Goal: Find contact information: Find contact information

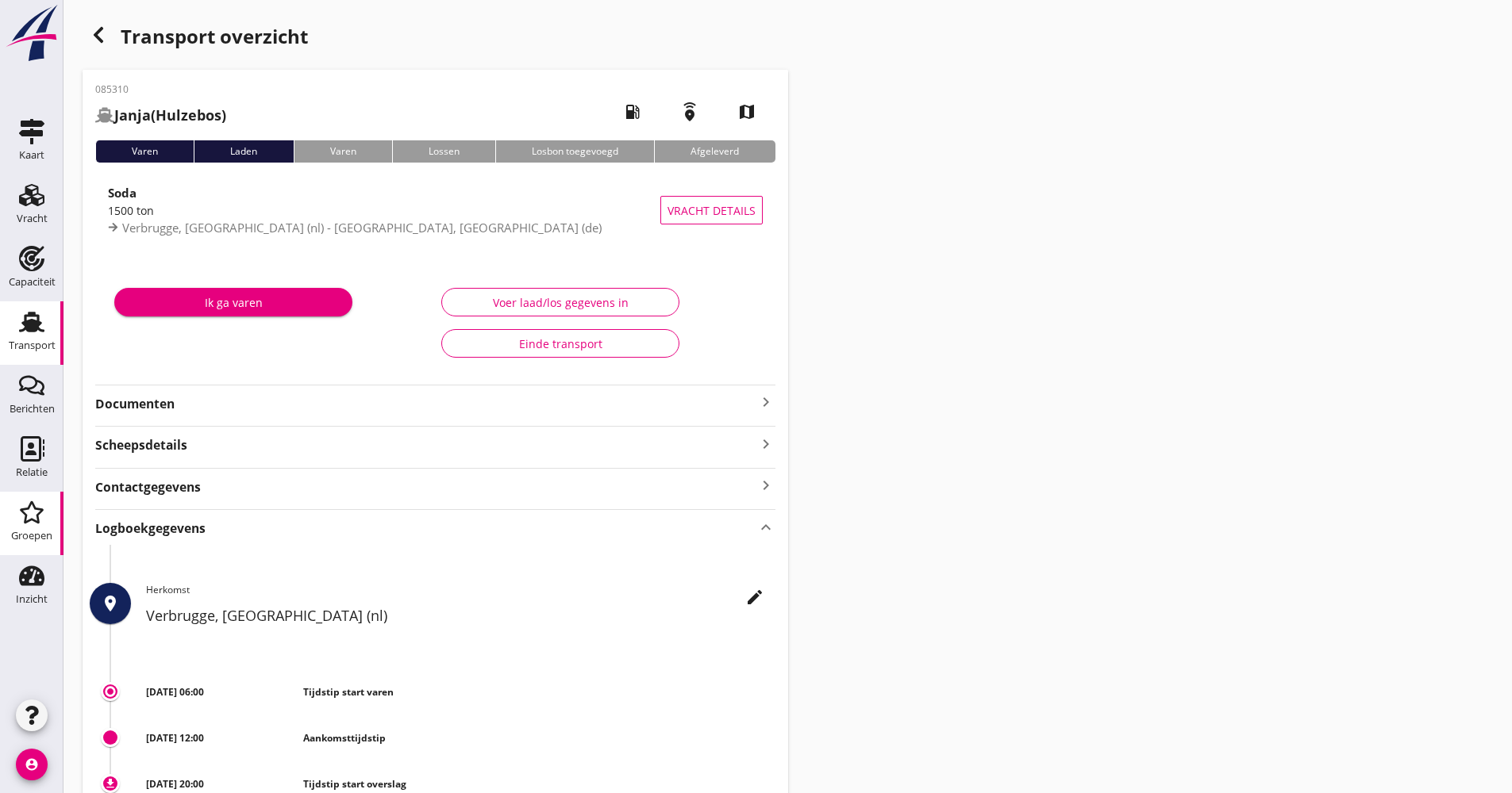
scroll to position [347, 0]
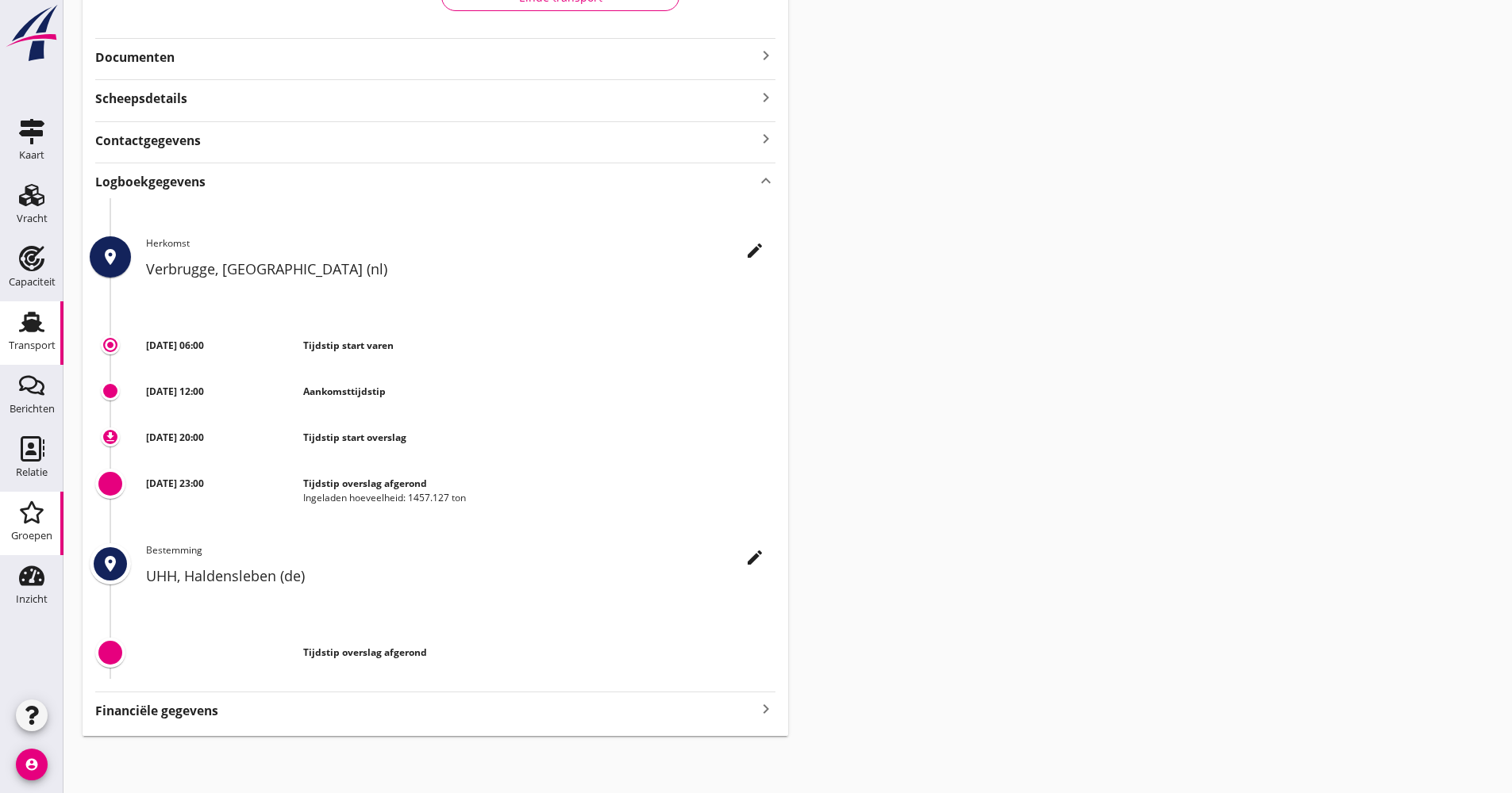
click at [44, 528] on div "Groepen" at bounding box center [32, 536] width 41 height 22
click at [34, 447] on icon "Relatie" at bounding box center [32, 449] width 26 height 26
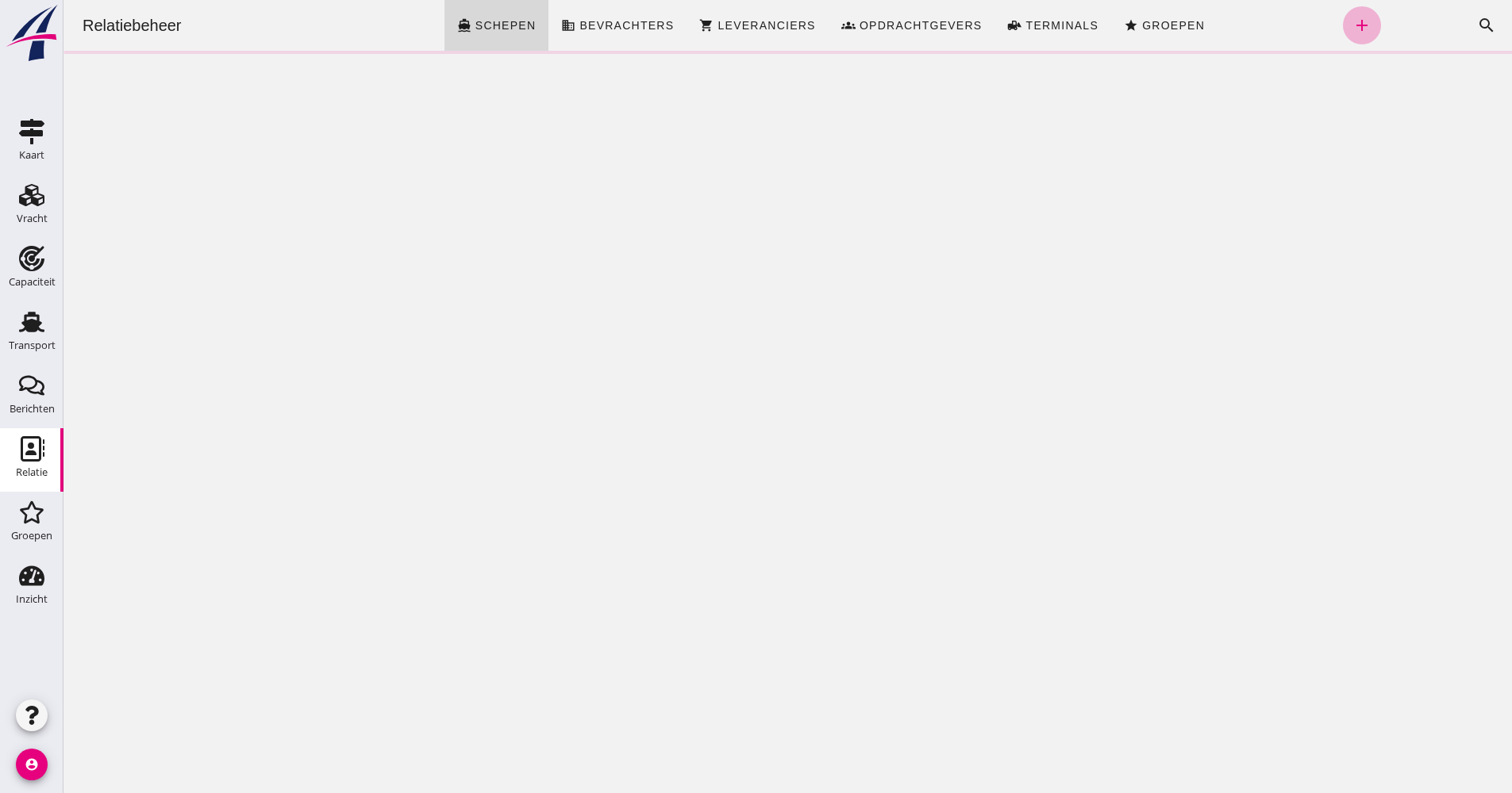
click at [1352, 29] on icon "add" at bounding box center [1362, 26] width 19 height 19
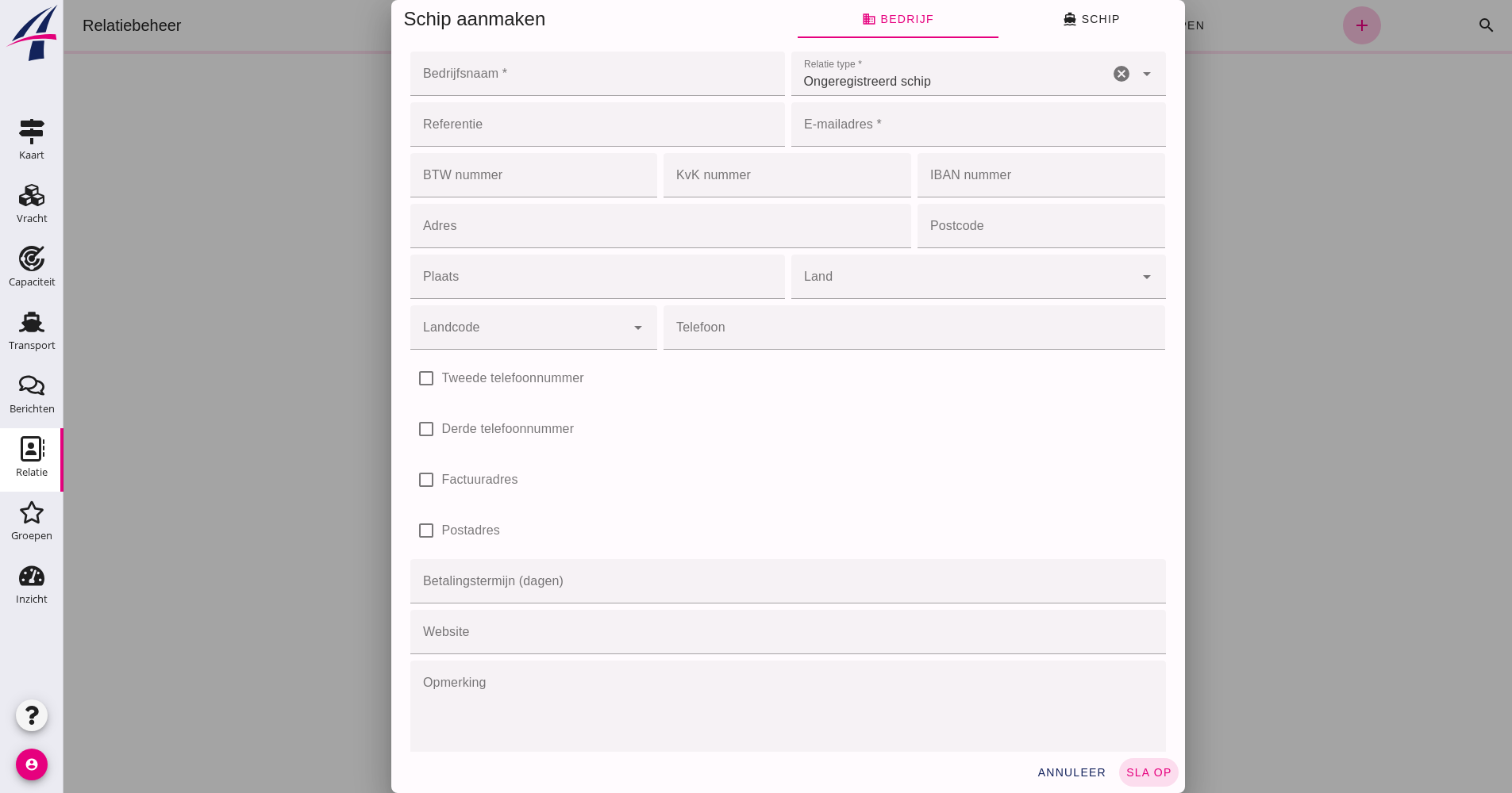
click at [1266, 83] on div at bounding box center [787, 396] width 1448 height 793
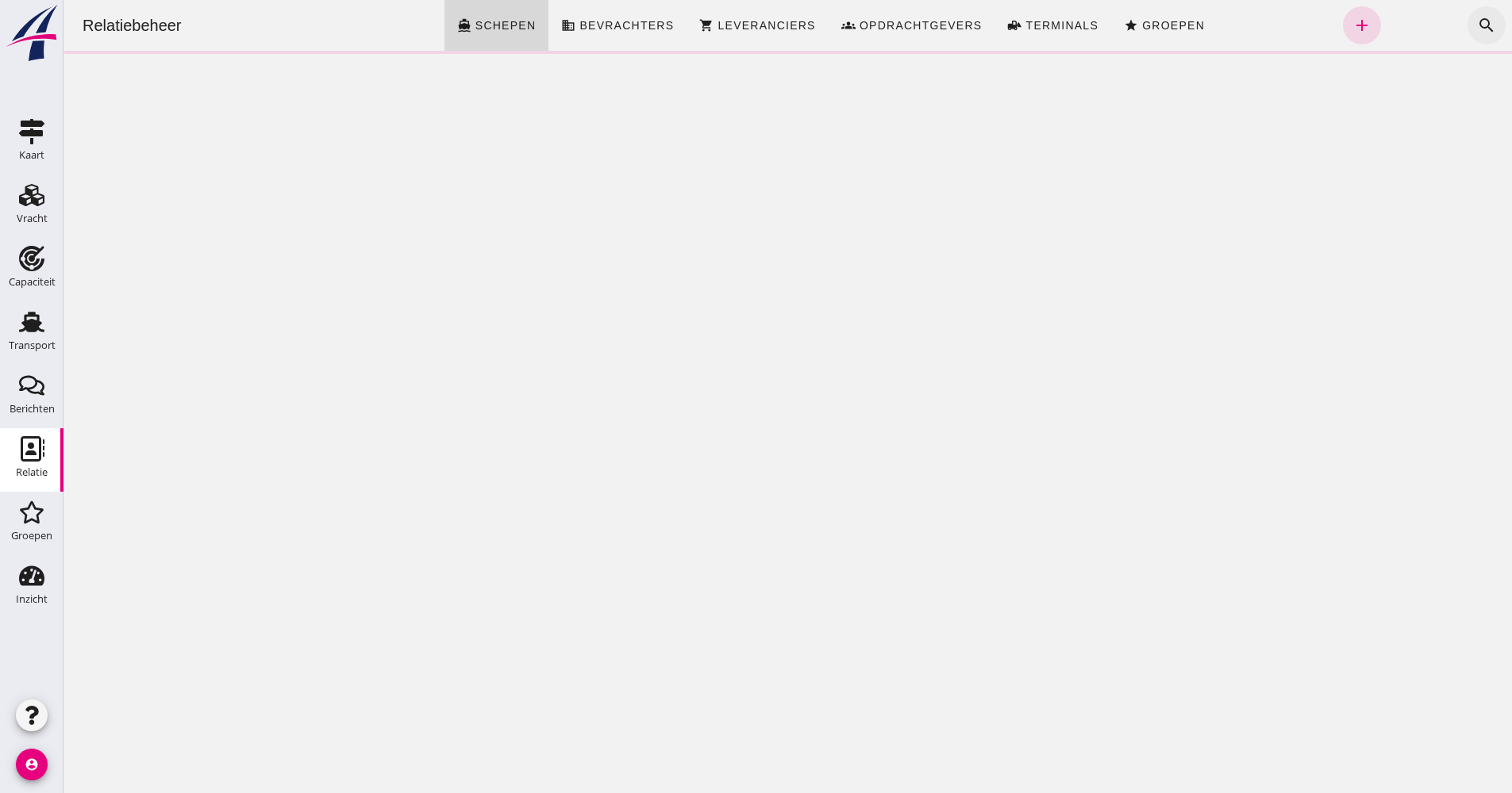
click at [1477, 34] on icon "search" at bounding box center [1486, 26] width 19 height 19
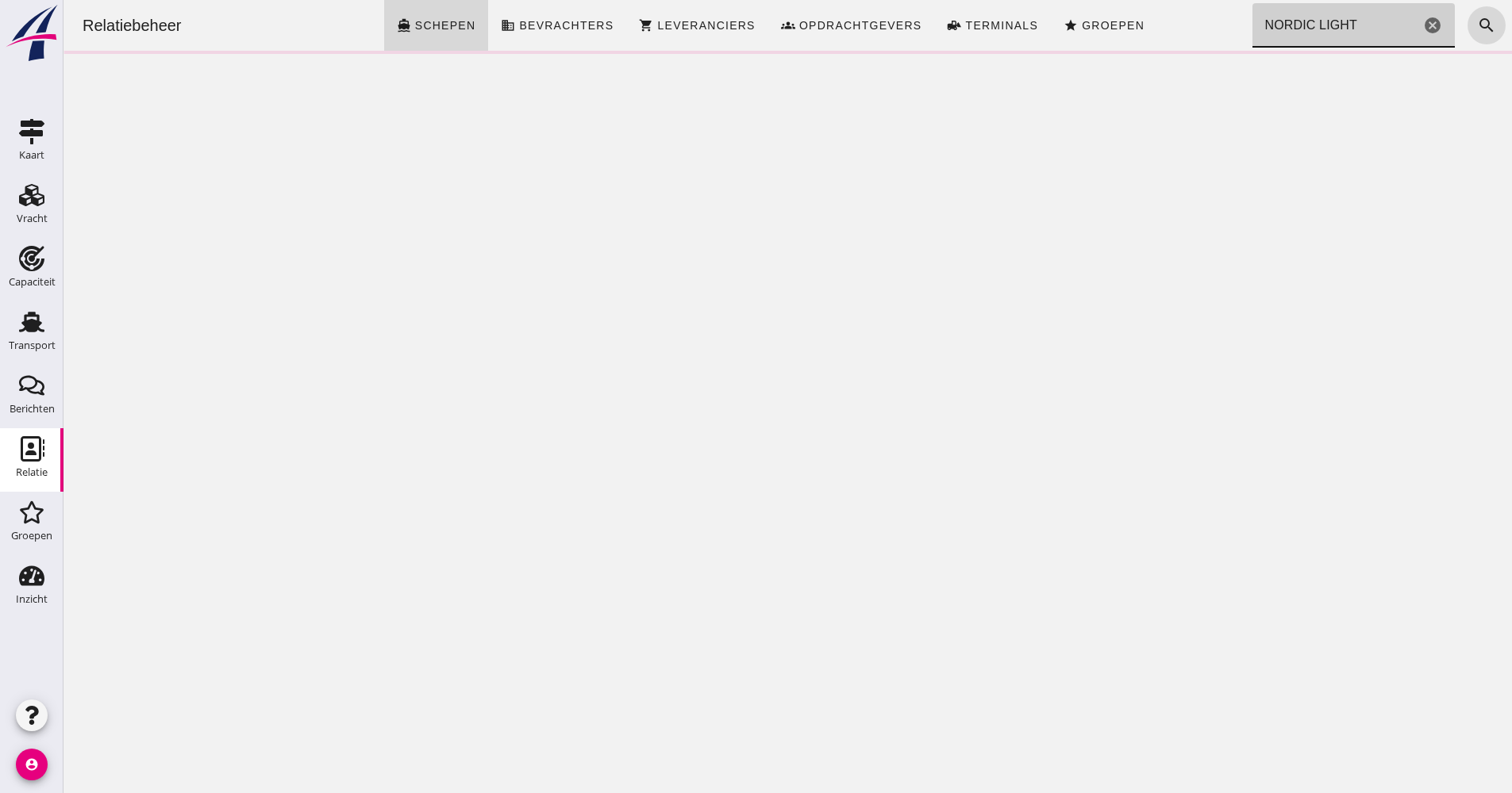
type input "NORDIC LIGHT"
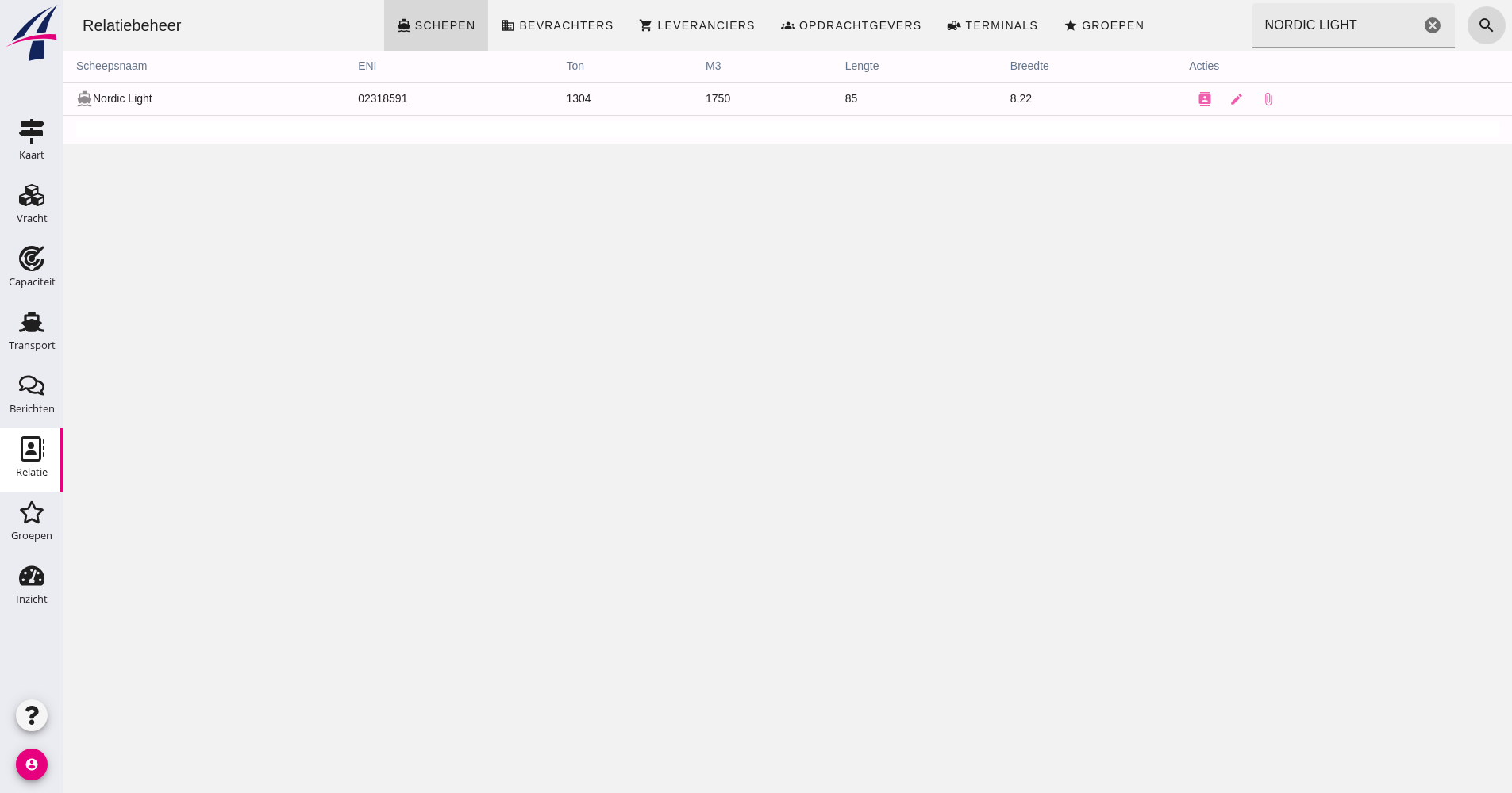
drag, startPoint x: 391, startPoint y: 91, endPoint x: 343, endPoint y: 94, distance: 48.1
click tr "directions_boat Nordic Light 02318591 1304 1750 85 8,22 contacts edit attach_fi…"
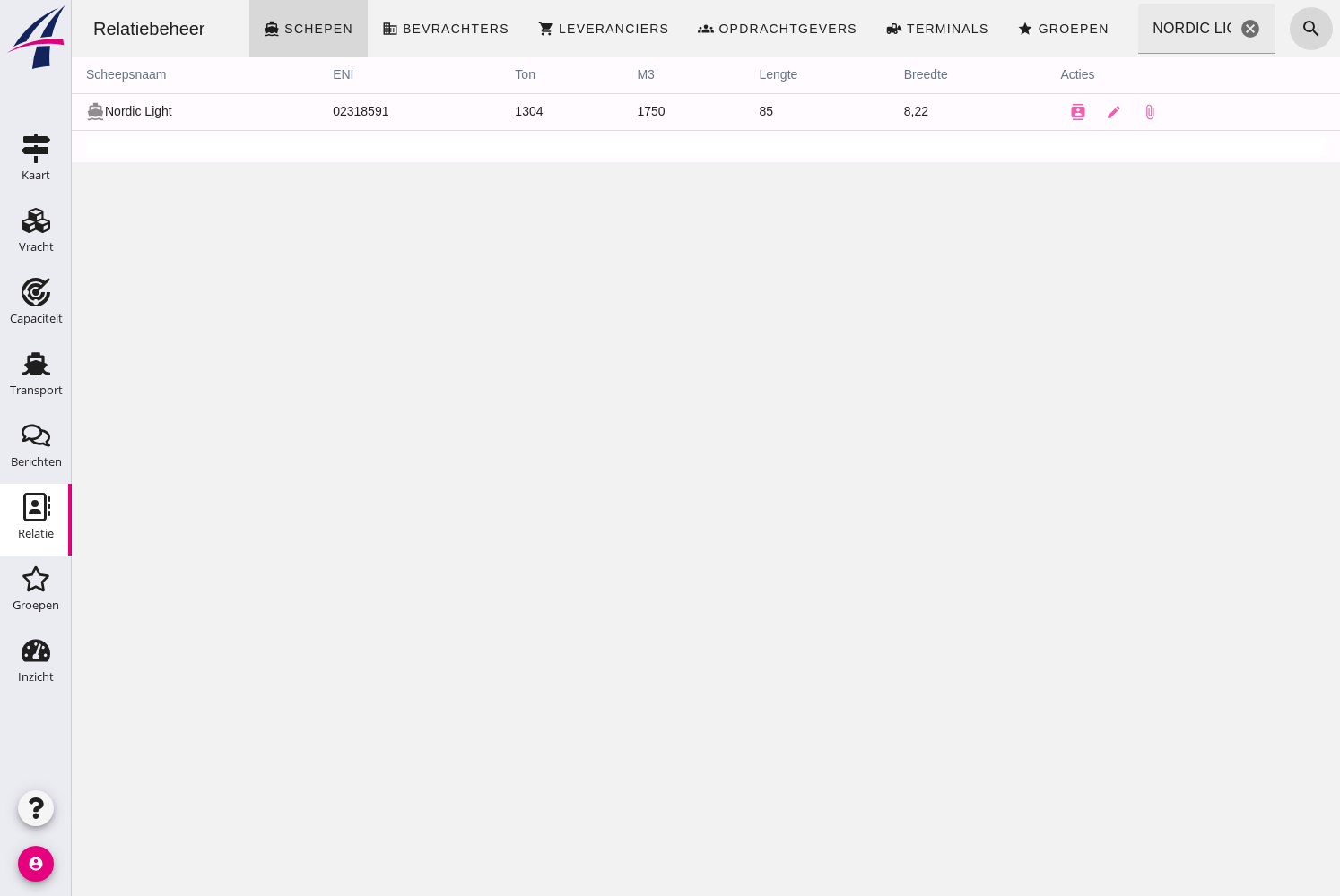
click at [430, 109] on td "02318591" at bounding box center [409, 112] width 182 height 37
copy tr "02318591"
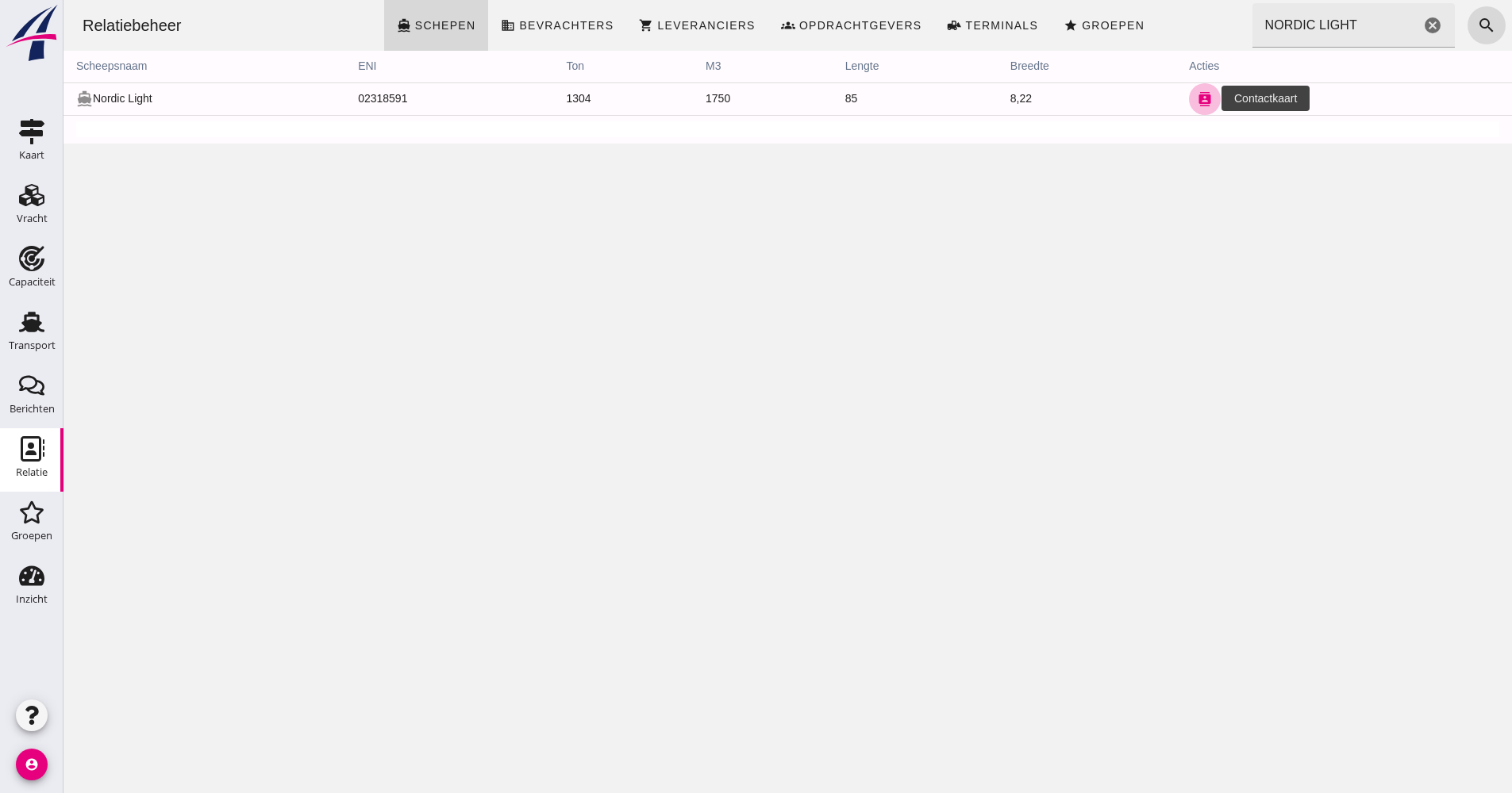
click at [1200, 101] on icon "contacts" at bounding box center [1205, 99] width 15 height 15
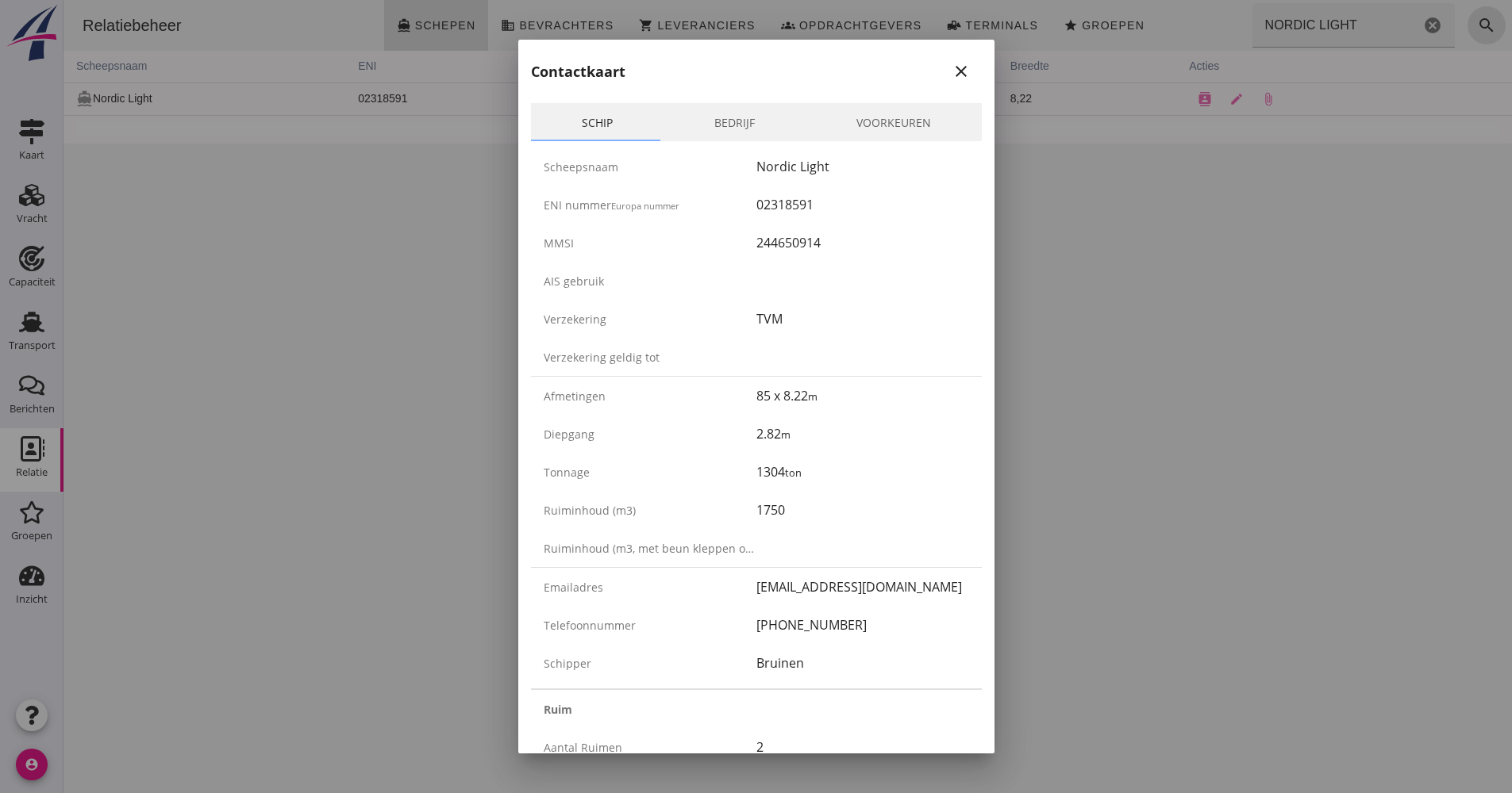
drag, startPoint x: 858, startPoint y: 616, endPoint x: 733, endPoint y: 628, distance: 125.6
click at [733, 628] on div "Telefoonnummer [PHONE_NUMBER]" at bounding box center [756, 625] width 451 height 38
drag, startPoint x: 733, startPoint y: 628, endPoint x: 771, endPoint y: 627, distance: 38.0
copy div "[PHONE_NUMBER]"
click at [1142, 296] on div at bounding box center [756, 396] width 1512 height 793
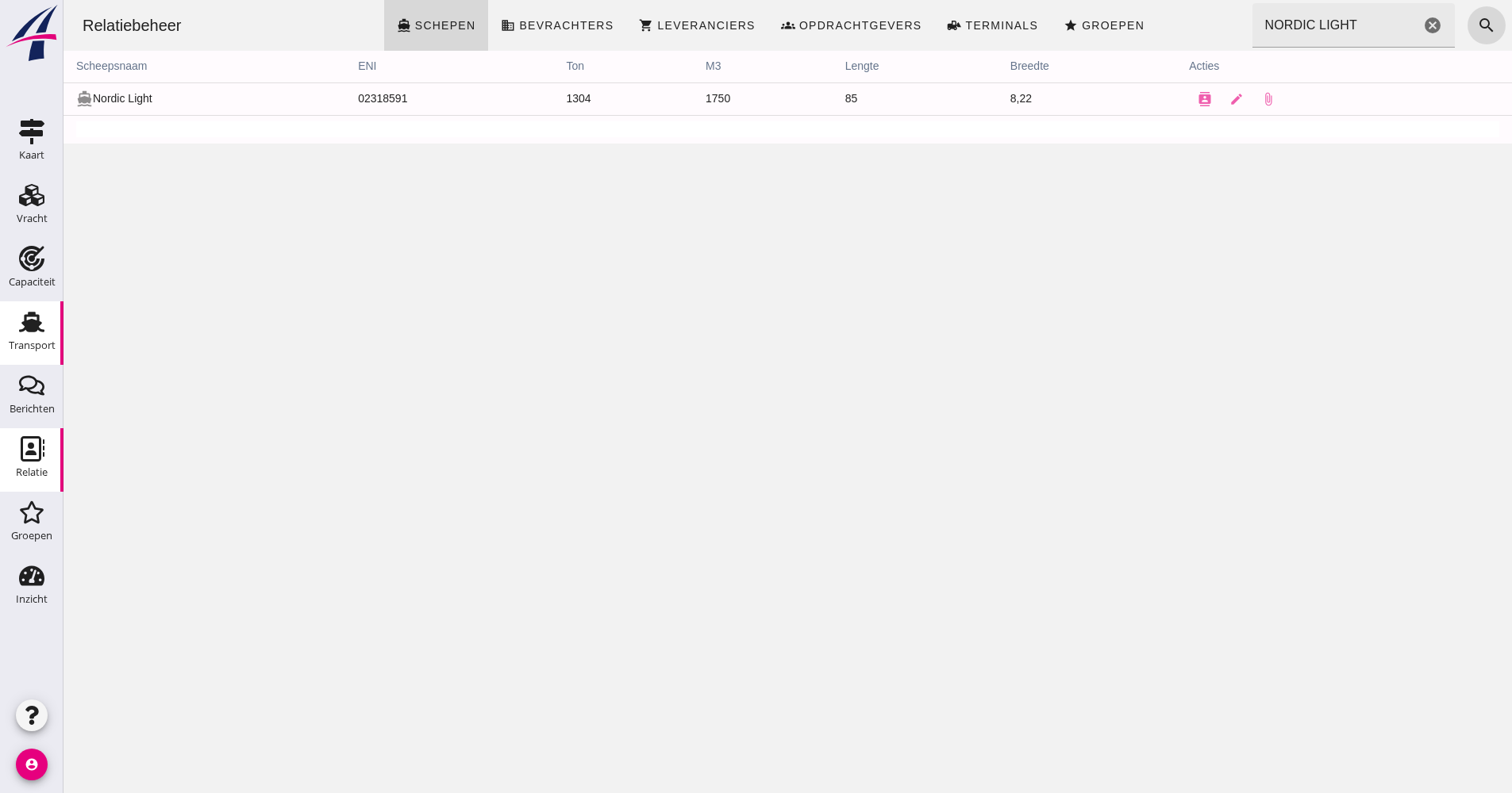
click at [58, 315] on link "Transport Transport" at bounding box center [32, 333] width 63 height 63
